Goal: Find specific page/section: Find specific page/section

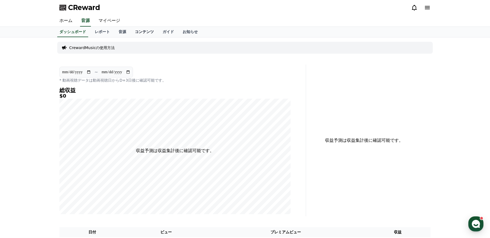
click at [131, 30] on link "コンテンツ" at bounding box center [145, 32] width 28 height 10
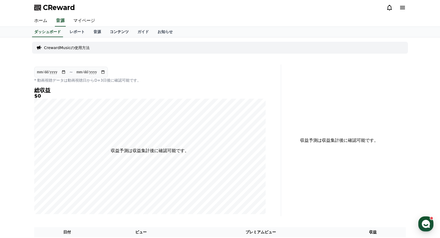
click at [106, 34] on link "コンテンツ" at bounding box center [119, 32] width 28 height 10
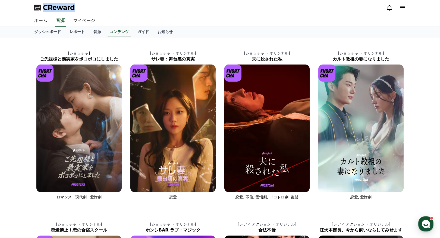
drag, startPoint x: 77, startPoint y: 7, endPoint x: 45, endPoint y: 7, distance: 32.3
click at [44, 9] on div "CReward" at bounding box center [220, 7] width 380 height 15
copy span "CReward"
click at [172, 10] on div "CReward" at bounding box center [220, 7] width 380 height 15
